Goal: Share content

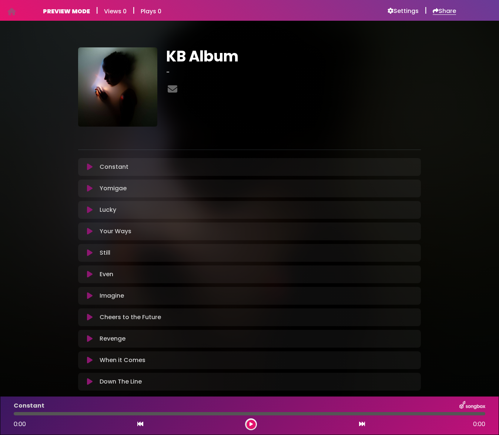
click at [442, 9] on h6 "Share" at bounding box center [444, 10] width 23 height 7
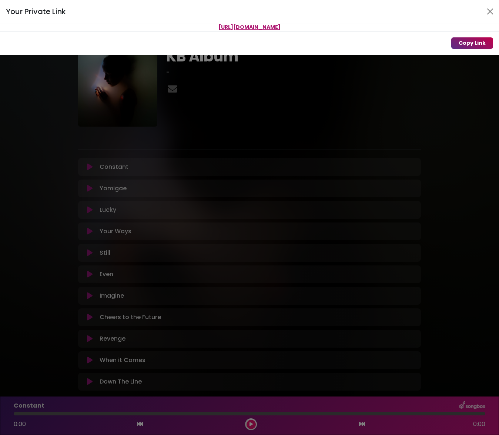
click at [461, 42] on button "Copy Link" at bounding box center [472, 42] width 42 height 11
click at [475, 45] on button "Copy Link" at bounding box center [472, 42] width 42 height 11
drag, startPoint x: 356, startPoint y: 25, endPoint x: 158, endPoint y: 28, distance: 198.1
click at [158, 28] on p "https://songbox.com/s/f97c0b8f-9baf-4d74-b003-88b797735fb4" at bounding box center [249, 27] width 499 height 8
copy span "https://songbox.com/s/f97c0b8f-9baf-4d74-b003-88b797735fb4"
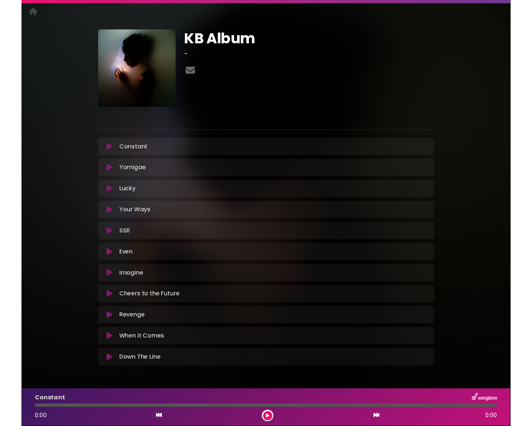
scroll to position [41, 0]
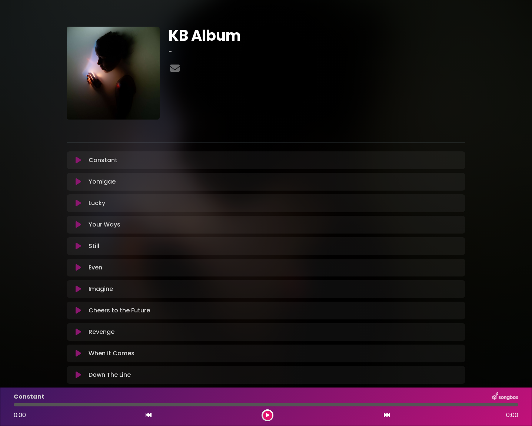
click at [500, 72] on div "KB Album -" at bounding box center [265, 203] width 489 height 388
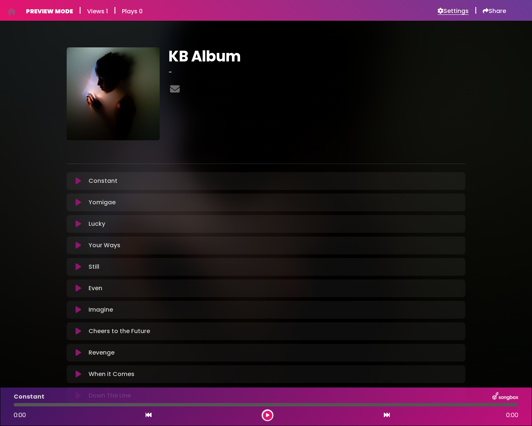
click at [454, 11] on h6 "Settings" at bounding box center [452, 10] width 31 height 7
